Goal: Check status: Check status

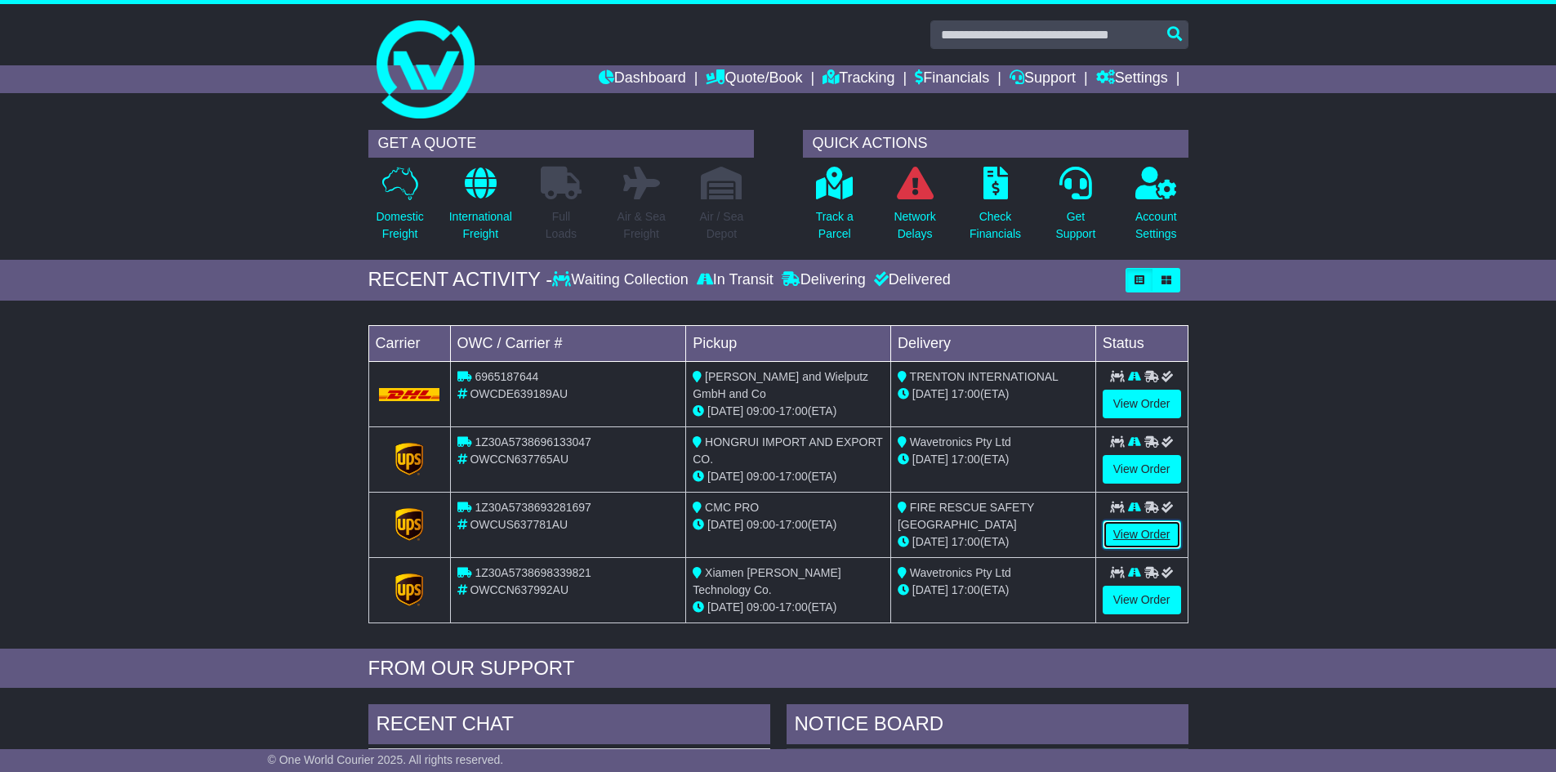
click at [1141, 528] on link "View Order" at bounding box center [1141, 534] width 78 height 29
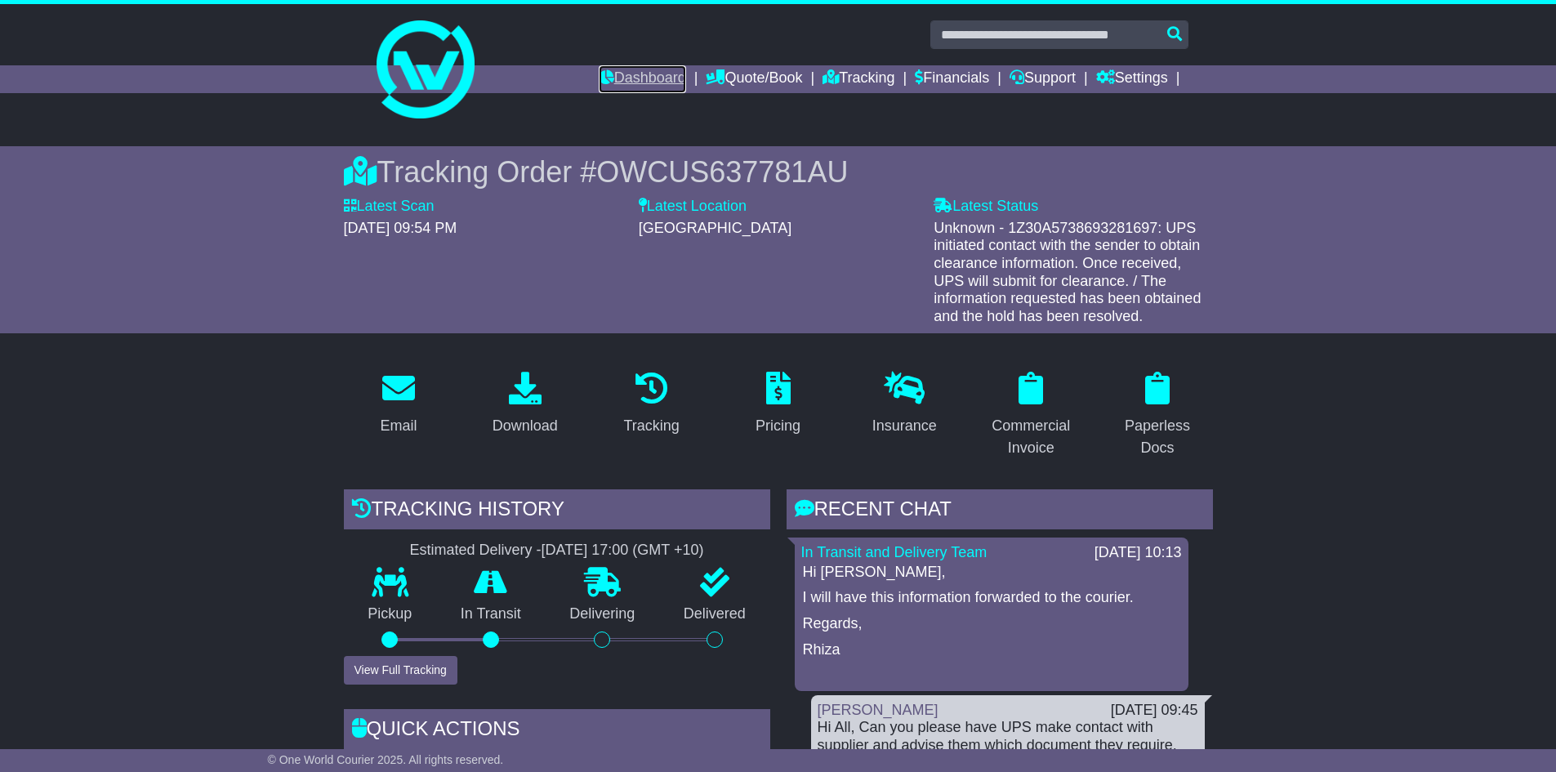
click at [633, 86] on link "Dashboard" at bounding box center [642, 79] width 87 height 28
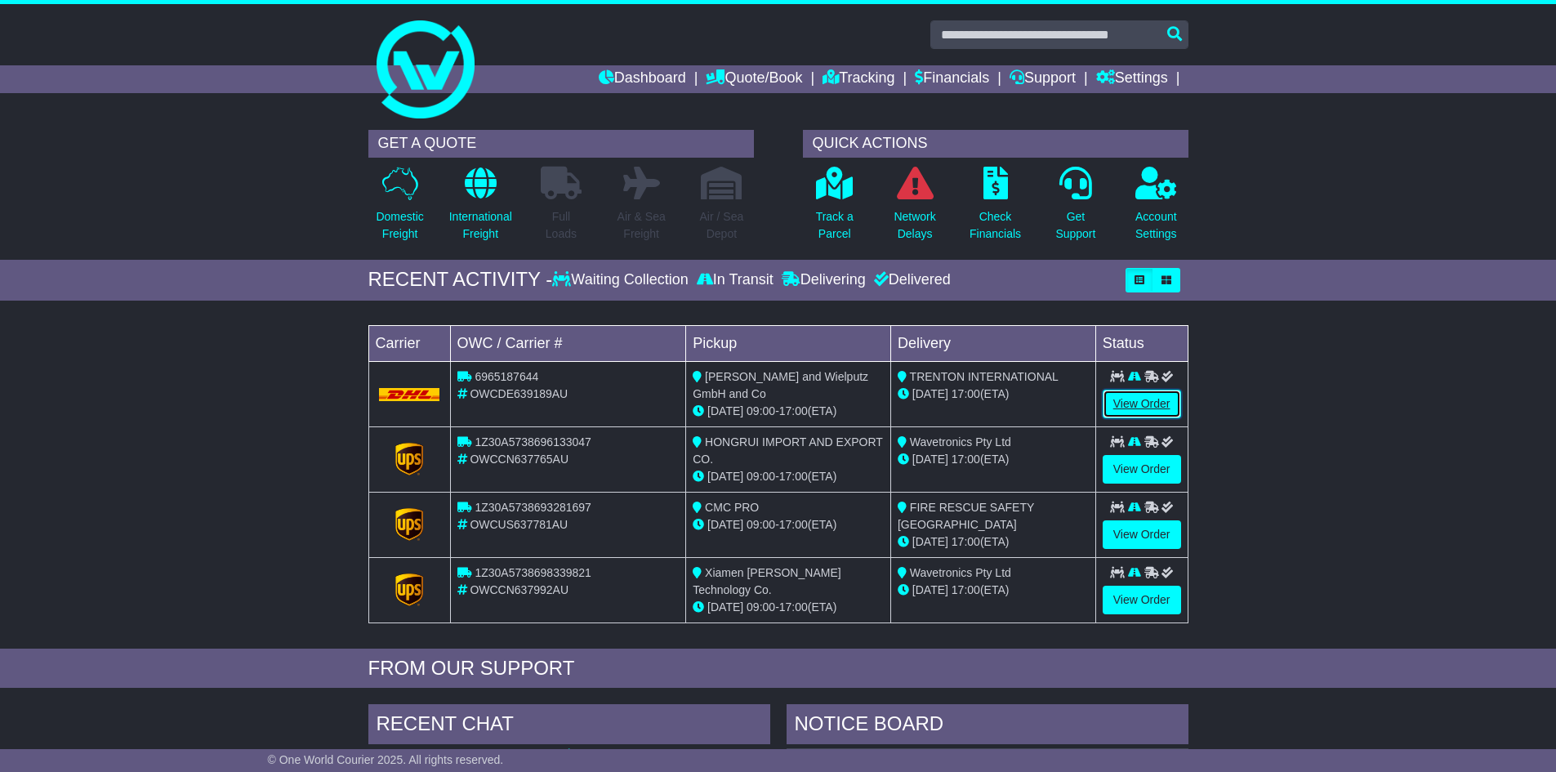
click at [1138, 410] on link "View Order" at bounding box center [1141, 404] width 78 height 29
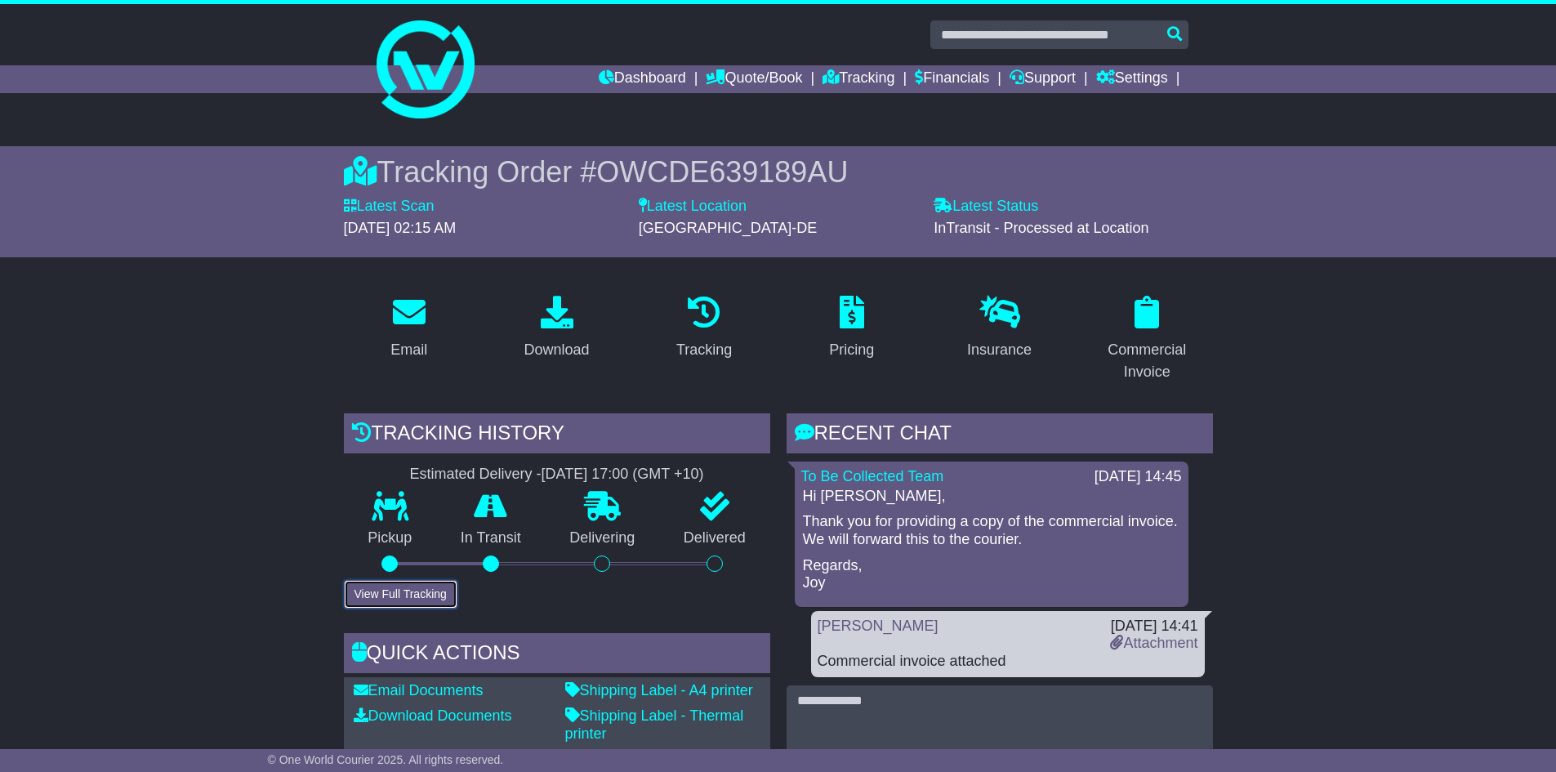
click at [388, 599] on button "View Full Tracking" at bounding box center [401, 594] width 114 height 29
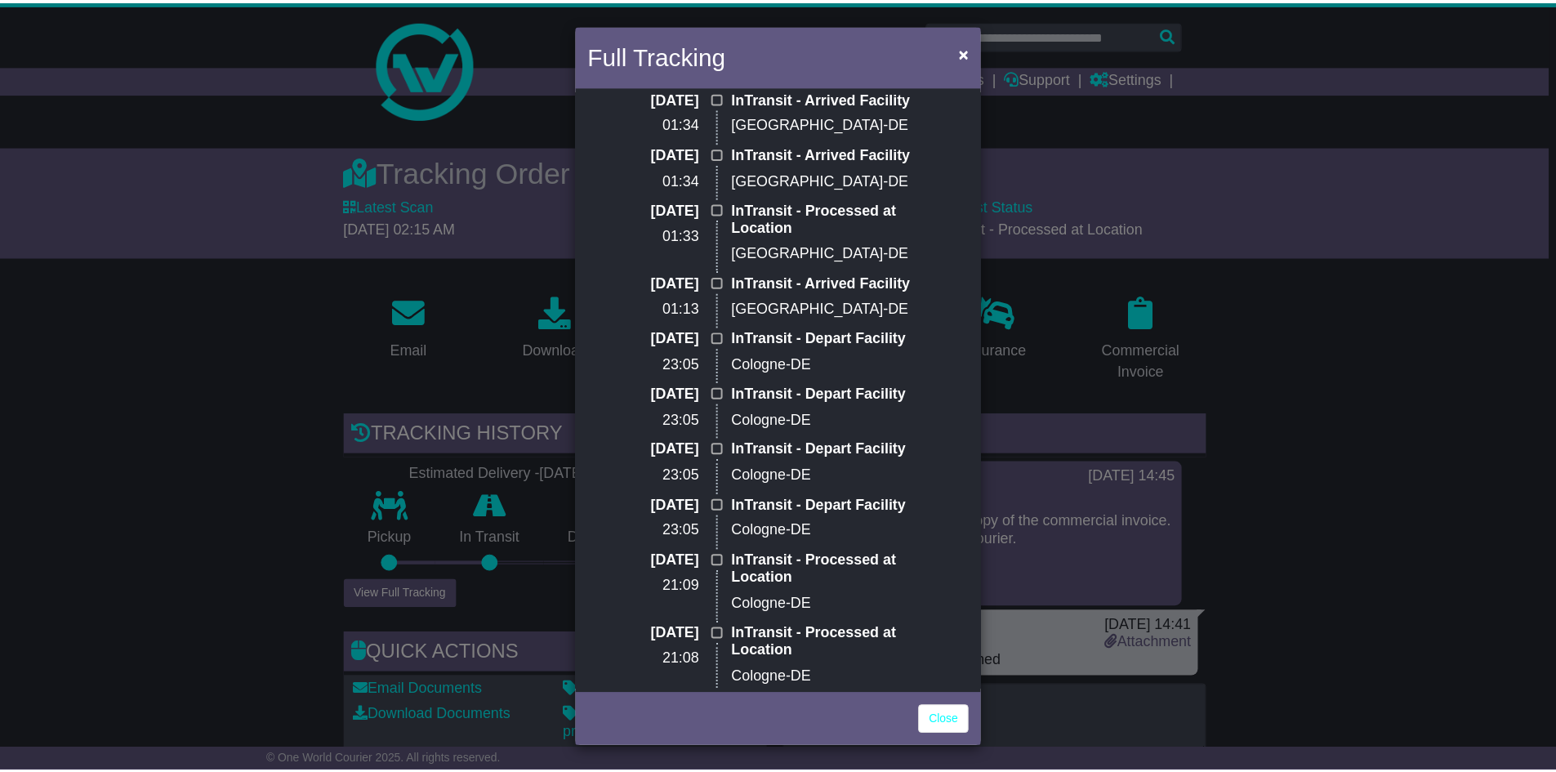
scroll to position [490, 0]
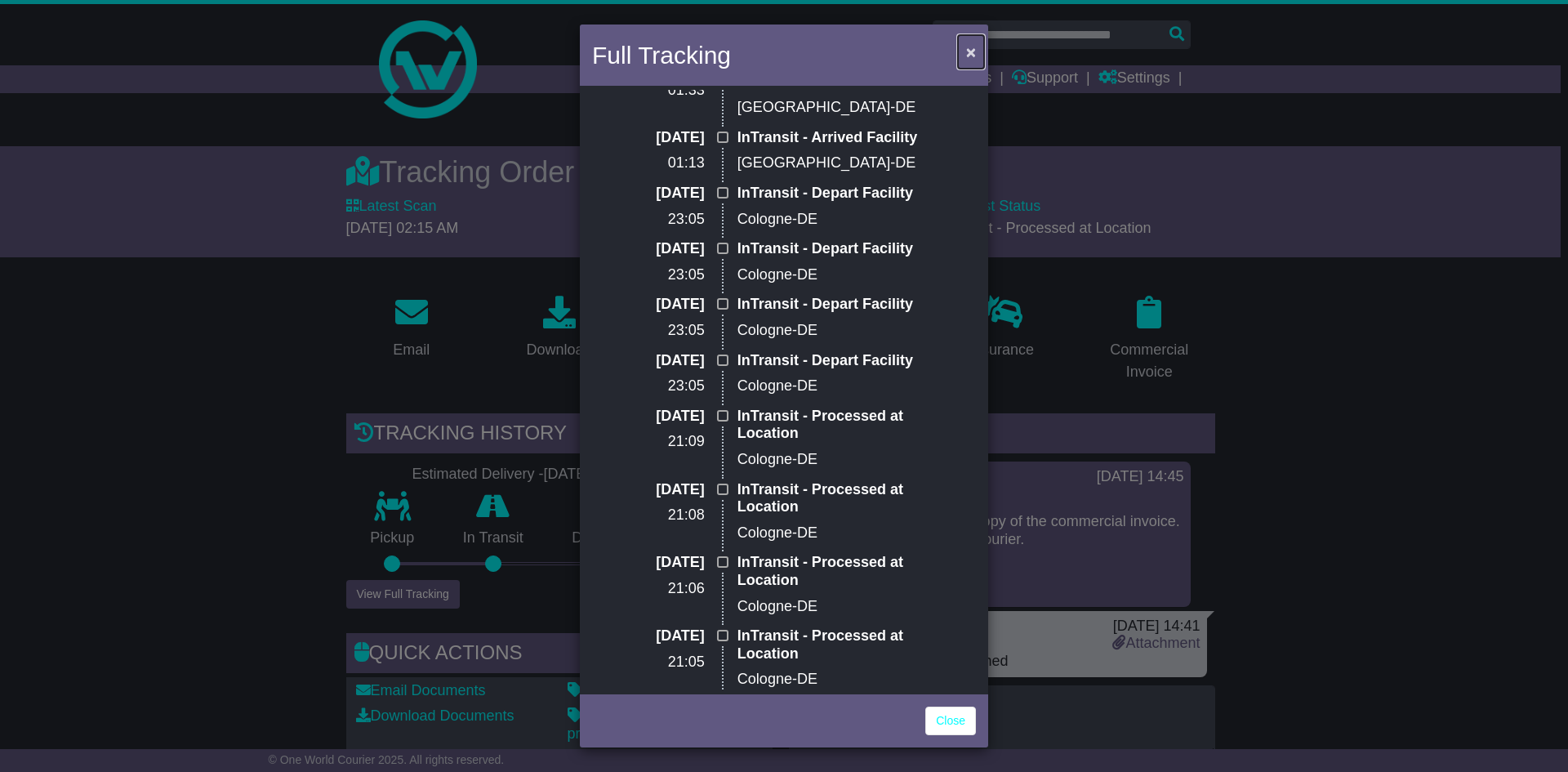
click at [969, 52] on span "×" at bounding box center [971, 51] width 10 height 19
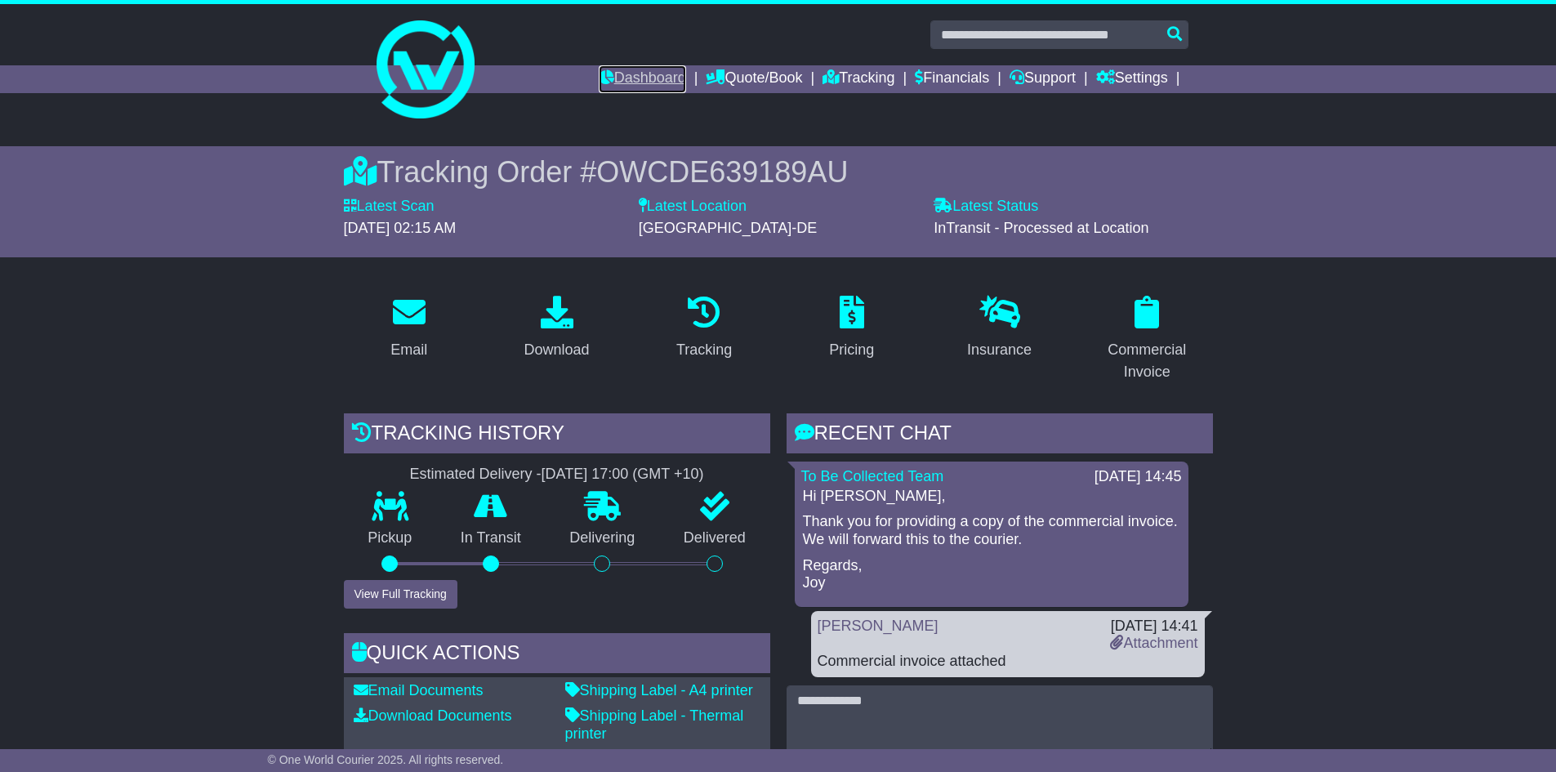
click at [610, 80] on link "Dashboard" at bounding box center [642, 79] width 87 height 28
